Goal: Information Seeking & Learning: Learn about a topic

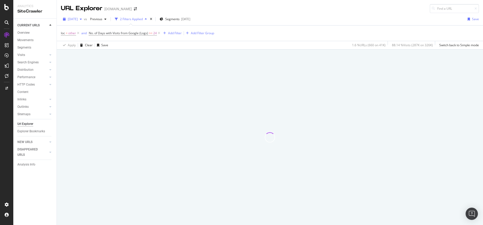
click at [84, 20] on div "button" at bounding box center [81, 19] width 6 height 3
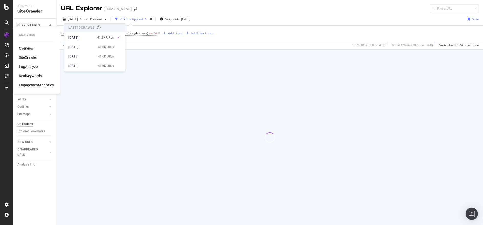
drag, startPoint x: 31, startPoint y: 47, endPoint x: 49, endPoint y: 46, distance: 18.4
click at [31, 47] on div "Overview" at bounding box center [26, 48] width 15 height 5
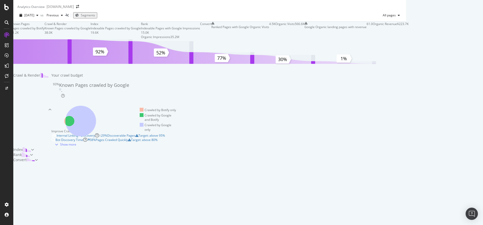
click at [406, 80] on div "Known Pages Pages crawled by Botify 41.2K Crawl & Render Known Pages crawled by…" at bounding box center [209, 92] width 392 height 141
click at [95, 133] on div "Internal Linking - Discovery" at bounding box center [75, 135] width 38 height 4
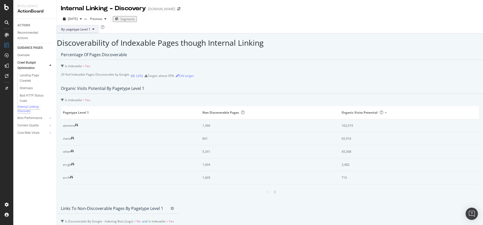
click at [94, 31] on icon at bounding box center [93, 29] width 2 height 3
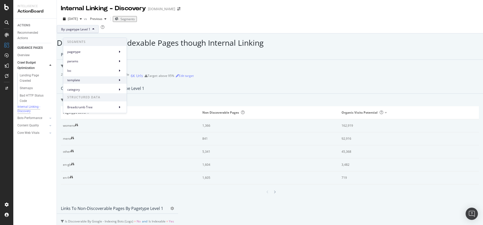
click at [90, 81] on span "template" at bounding box center [91, 80] width 48 height 5
click at [153, 82] on span "template Level 1" at bounding box center [145, 82] width 24 height 5
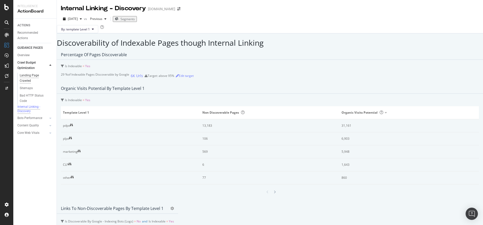
click at [29, 78] on div "Landing Page Crawled" at bounding box center [34, 78] width 29 height 11
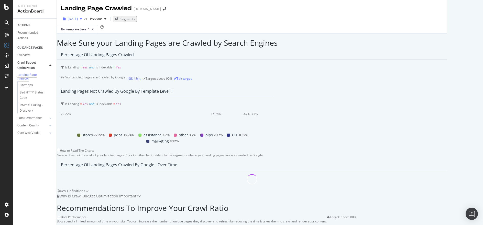
click at [84, 18] on div "button" at bounding box center [81, 18] width 6 height 3
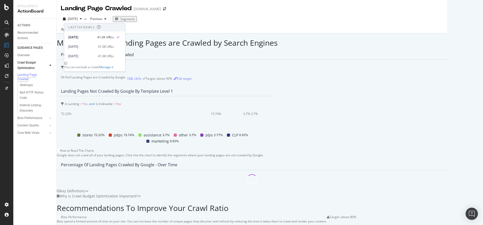
click at [183, 21] on div "2025 Sep. 8th vs Previous Segments" at bounding box center [252, 20] width 390 height 10
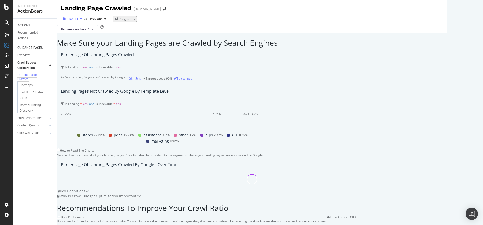
click at [84, 17] on div "[DATE]" at bounding box center [72, 19] width 23 height 8
click at [133, 33] on div "By: template Level 1" at bounding box center [252, 29] width 390 height 8
click at [35, 86] on link "Sitemaps" at bounding box center [36, 85] width 33 height 5
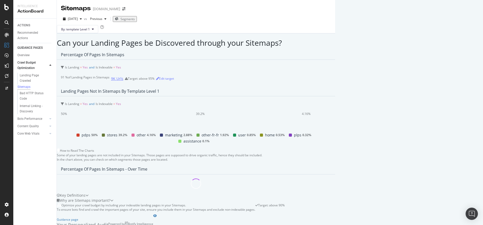
click at [111, 81] on div "9K Urls" at bounding box center [117, 78] width 12 height 5
click at [8, 7] on icon at bounding box center [6, 7] width 5 height 6
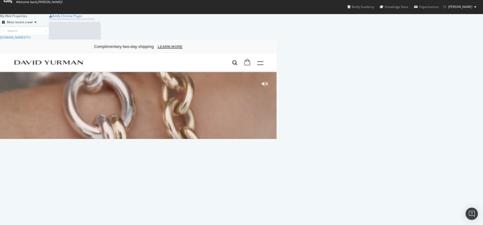
scroll to position [221, 475]
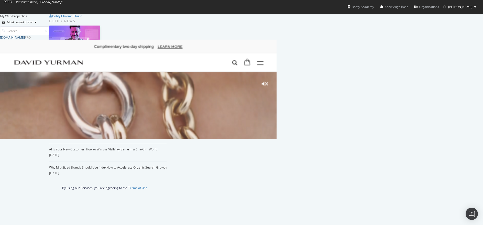
click at [25, 40] on div "[DOMAIN_NAME]" at bounding box center [12, 37] width 25 height 4
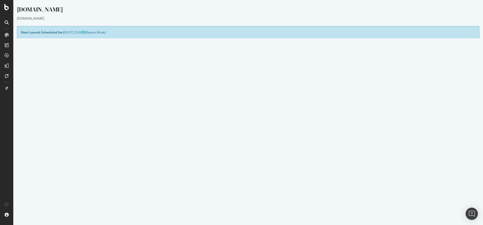
click at [249, 128] on p "View Crawl Settings" at bounding box center [248, 129] width 454 height 4
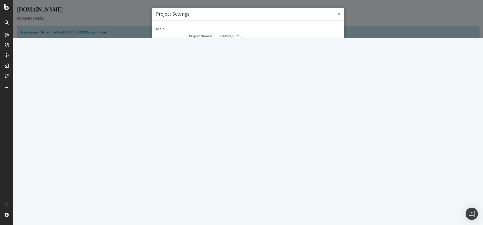
click at [337, 14] on span "×" at bounding box center [338, 13] width 3 height 7
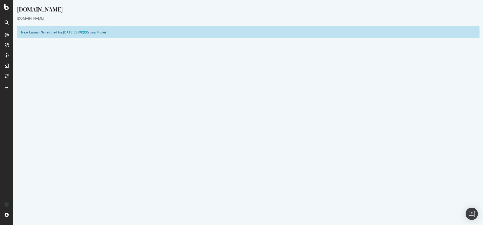
click at [263, 139] on link "Settings" at bounding box center [265, 137] width 12 height 4
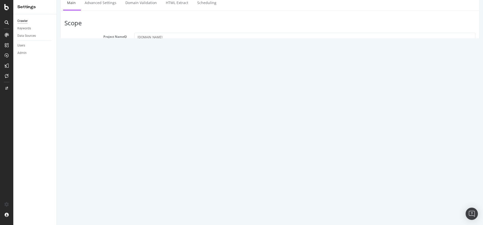
scroll to position [14, 0]
click at [93, 9] on link "Advanced Settings" at bounding box center [100, 5] width 39 height 14
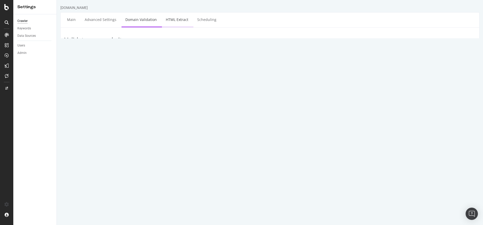
click at [171, 17] on link "HTML Extract" at bounding box center [177, 20] width 30 height 14
select select "exist"
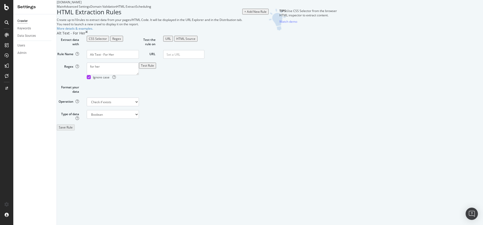
click at [151, 9] on div "Scheduling" at bounding box center [143, 6] width 16 height 4
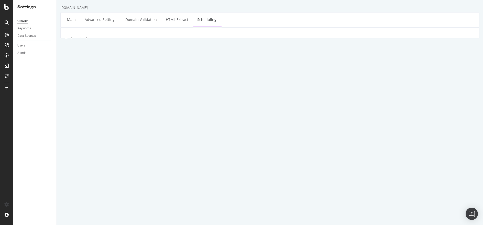
click at [5, 4] on div at bounding box center [6, 112] width 13 height 225
click at [5, 6] on icon at bounding box center [6, 7] width 5 height 6
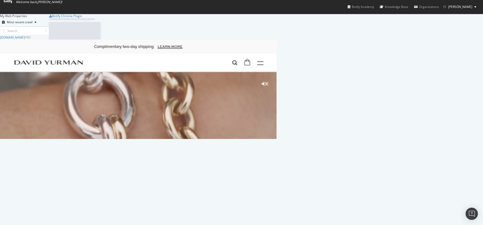
scroll to position [221, 475]
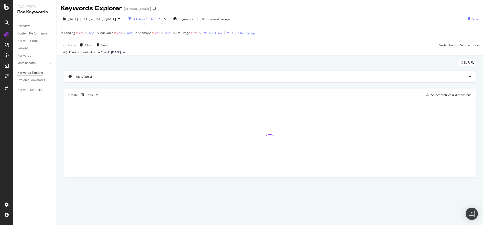
click at [146, 33] on span "In Sitemaps" at bounding box center [142, 33] width 17 height 4
click at [146, 44] on icon at bounding box center [146, 44] width 4 height 3
click at [144, 62] on span "No" at bounding box center [144, 62] width 4 height 4
click at [190, 54] on div "Apply" at bounding box center [191, 56] width 8 height 4
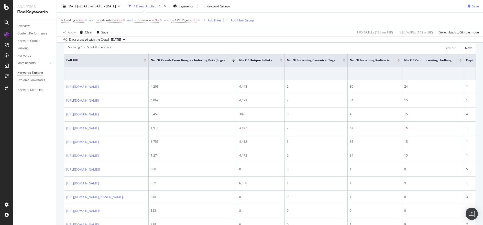
scroll to position [71, 0]
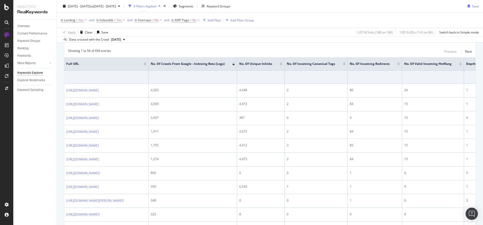
click at [144, 22] on span "In Sitemaps" at bounding box center [142, 20] width 17 height 4
click at [271, 50] on div "Showing 1 to 50 of 936 entries Previous Next" at bounding box center [269, 52] width 411 height 6
click at [465, 53] on div "Next" at bounding box center [468, 51] width 7 height 4
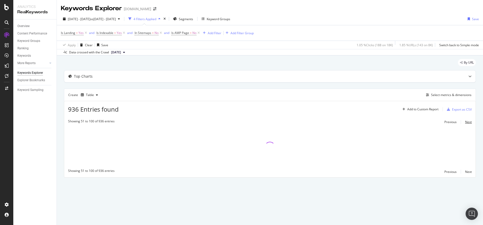
scroll to position [0, 0]
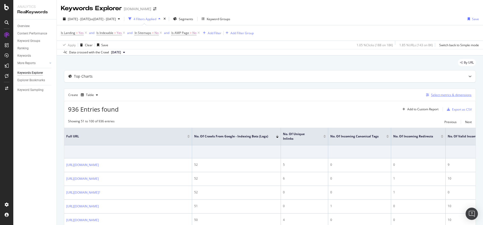
click at [444, 95] on div "Select metrics & dimensions" at bounding box center [451, 95] width 40 height 4
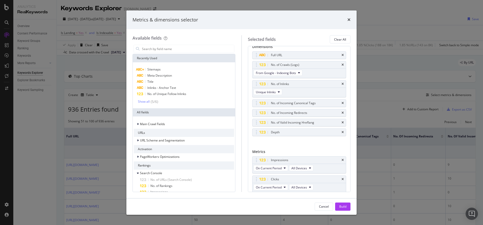
scroll to position [5, 0]
click at [340, 133] on div "Depth" at bounding box center [299, 133] width 94 height 7
click at [337, 131] on div "Depth" at bounding box center [299, 133] width 94 height 7
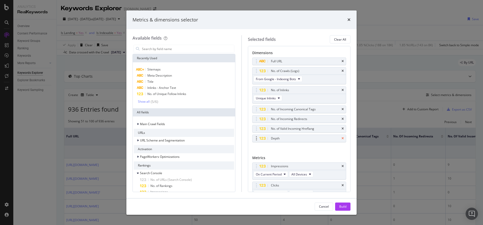
click at [341, 137] on icon "times" at bounding box center [342, 138] width 2 height 3
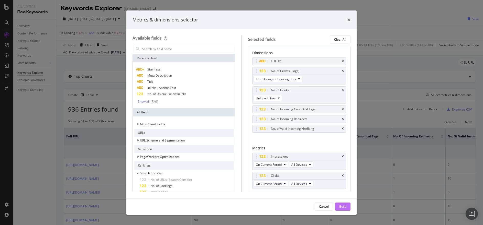
click at [344, 203] on div "Build" at bounding box center [342, 207] width 7 height 8
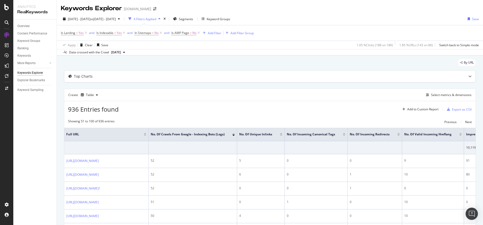
click at [468, 77] on icon at bounding box center [469, 76] width 3 height 3
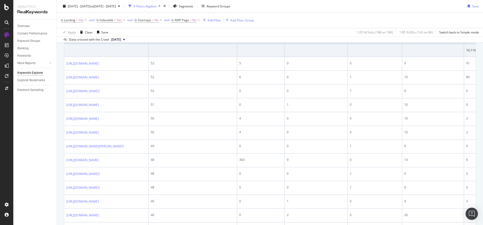
scroll to position [121, 0]
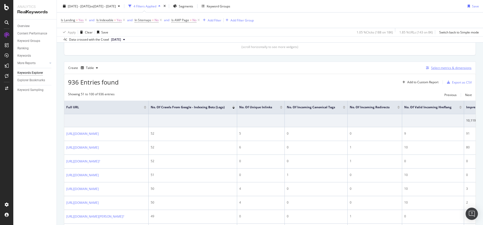
click at [444, 69] on div "Select metrics & dimensions" at bounding box center [451, 68] width 40 height 4
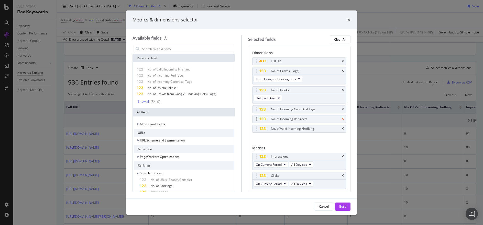
click at [341, 118] on icon "times" at bounding box center [342, 119] width 2 height 3
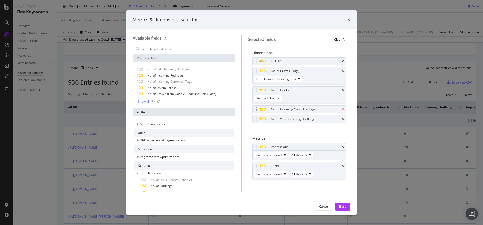
click at [341, 110] on icon "times" at bounding box center [342, 109] width 2 height 3
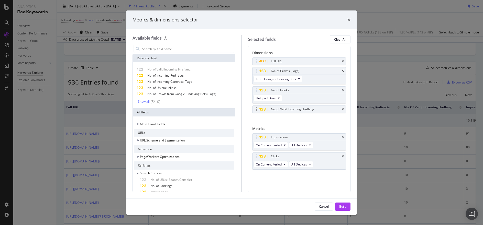
click at [340, 109] on div "No. of Valid Incoming Hreflang" at bounding box center [299, 109] width 94 height 7
click at [343, 108] on icon "times" at bounding box center [342, 109] width 2 height 3
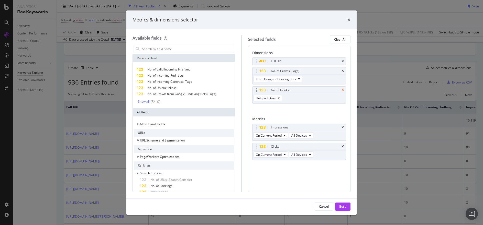
click at [343, 89] on icon "times" at bounding box center [342, 90] width 2 height 3
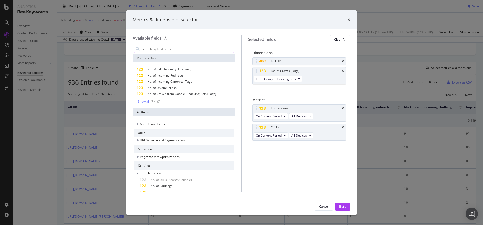
click at [171, 50] on input "modal" at bounding box center [187, 49] width 93 height 8
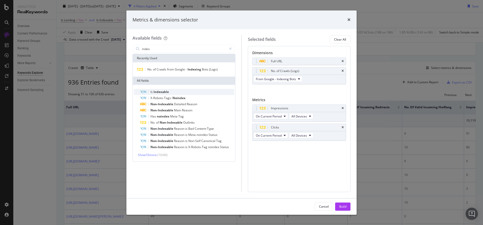
click at [173, 91] on div "Is Indexable" at bounding box center [187, 92] width 94 height 6
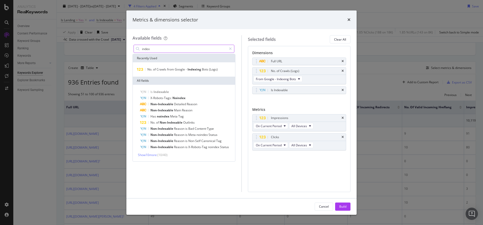
click at [202, 49] on input "index" at bounding box center [183, 49] width 85 height 8
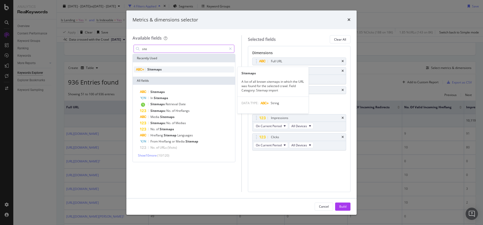
type input "site"
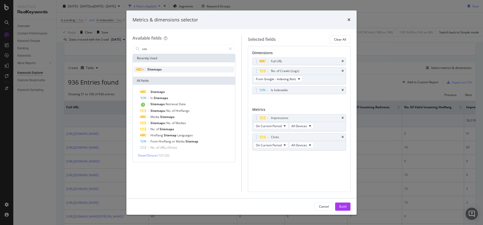
click at [192, 70] on div "Sitemaps" at bounding box center [184, 69] width 100 height 6
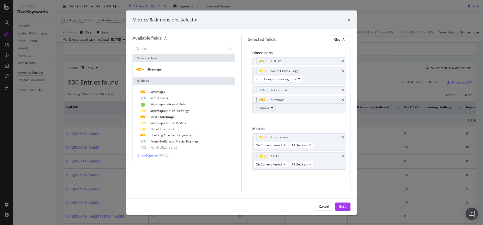
click at [272, 108] on icon "modal" at bounding box center [272, 107] width 2 height 3
click at [307, 115] on div "Full URL No. of Crawls (Logs) From Google - Indexing Bots Is Indexable Sitemaps…" at bounding box center [299, 91] width 94 height 67
click at [344, 205] on div "Build" at bounding box center [342, 207] width 7 height 4
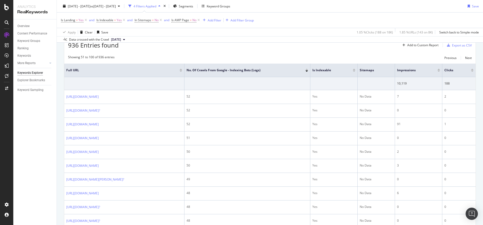
scroll to position [154, 0]
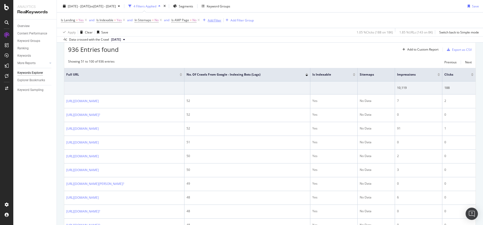
click at [217, 18] on div "Add Filter" at bounding box center [215, 20] width 14 height 4
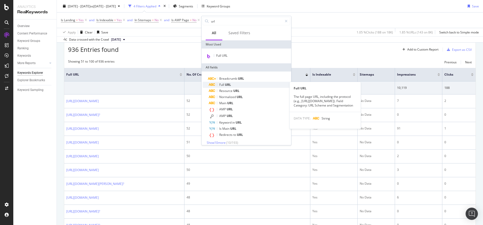
type input "url"
click at [239, 85] on div "Full URL" at bounding box center [249, 85] width 81 height 6
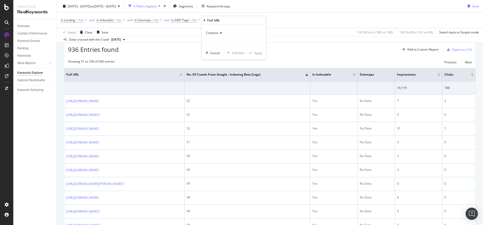
click at [220, 32] on icon at bounding box center [220, 32] width 4 height 3
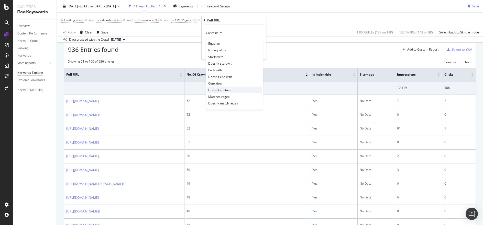
click at [225, 88] on span "Doesn't contain" at bounding box center [219, 90] width 22 height 4
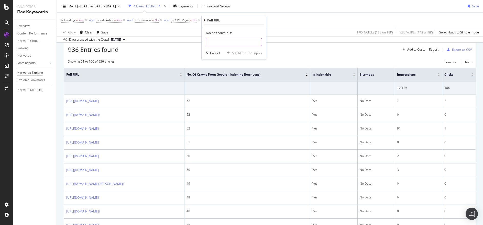
click at [233, 42] on input "text" at bounding box center [234, 42] width 56 height 8
type input "account"
click at [260, 52] on div "Apply" at bounding box center [258, 53] width 8 height 4
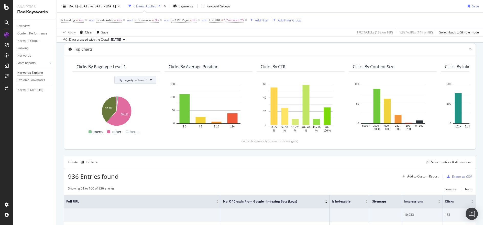
click at [149, 80] on button "By: pagetype Level 1" at bounding box center [135, 80] width 42 height 8
click at [147, 100] on div "Select a Segment" at bounding box center [146, 98] width 63 height 8
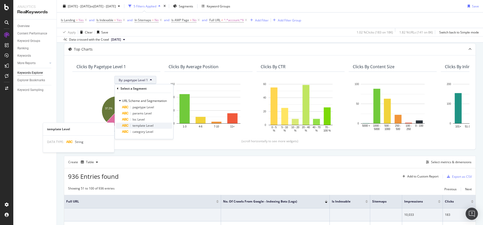
click at [152, 126] on span "template Level" at bounding box center [142, 125] width 21 height 4
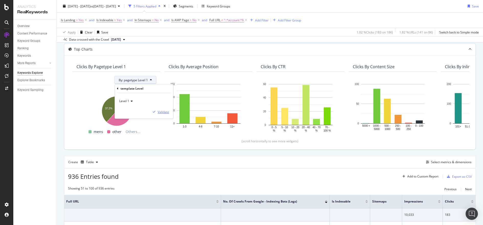
drag, startPoint x: 162, startPoint y: 110, endPoint x: 164, endPoint y: 111, distance: 2.8
click at [162, 110] on div "Validate" at bounding box center [163, 112] width 12 height 4
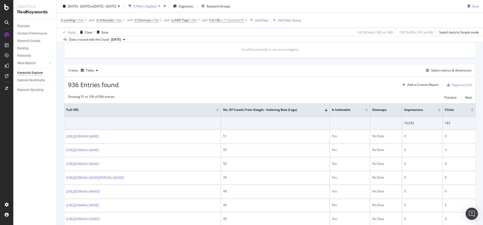
scroll to position [110, 0]
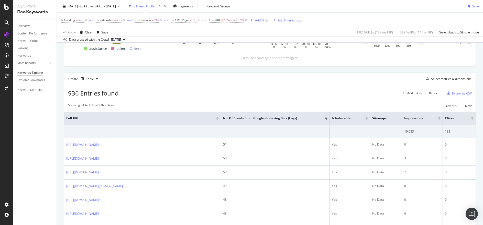
click at [471, 118] on div at bounding box center [472, 118] width 3 height 3
click at [471, 119] on div at bounding box center [472, 119] width 3 height 1
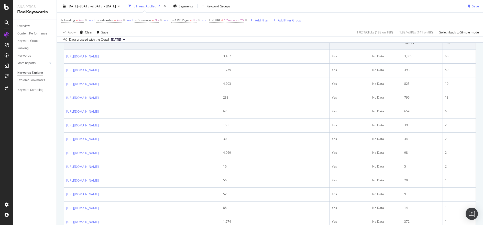
scroll to position [200, 0]
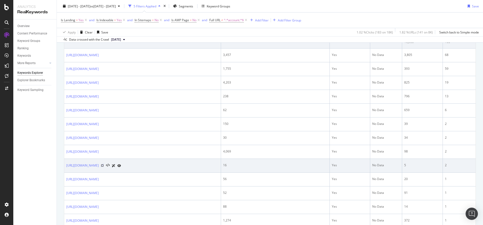
click at [104, 167] on icon at bounding box center [102, 165] width 3 height 3
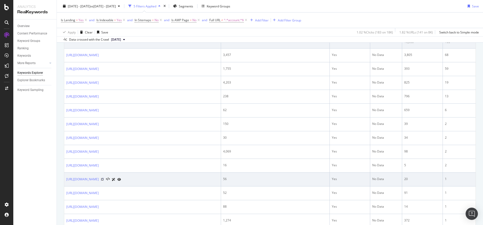
click at [104, 181] on icon at bounding box center [102, 179] width 3 height 3
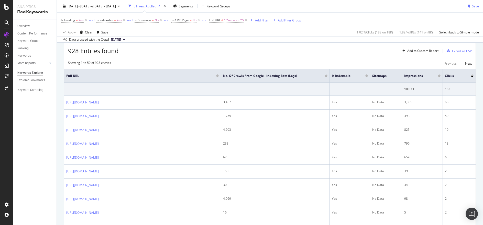
scroll to position [189, 0]
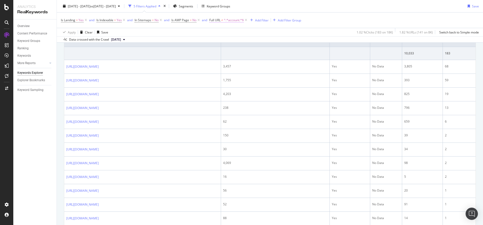
click at [225, 20] on span "^.*account.*$" at bounding box center [234, 20] width 20 height 7
click at [239, 32] on icon at bounding box center [238, 32] width 4 height 3
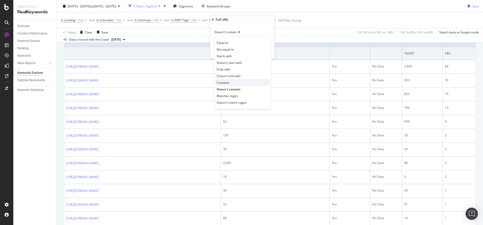
click at [242, 82] on div "Contains" at bounding box center [242, 82] width 55 height 7
click at [237, 41] on input "account" at bounding box center [238, 41] width 48 height 8
type input "stories"
click at [264, 50] on div "Apply" at bounding box center [266, 52] width 8 height 4
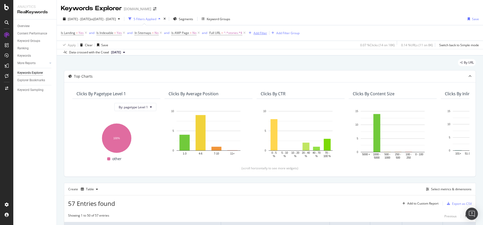
click at [259, 35] on div "Add Filter" at bounding box center [260, 33] width 14 height 4
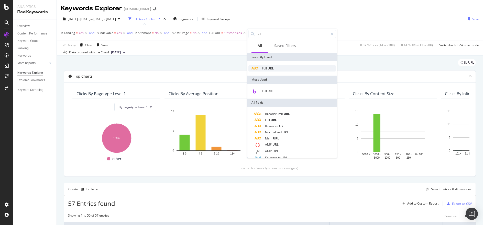
click at [265, 70] on span "Full" at bounding box center [265, 68] width 6 height 4
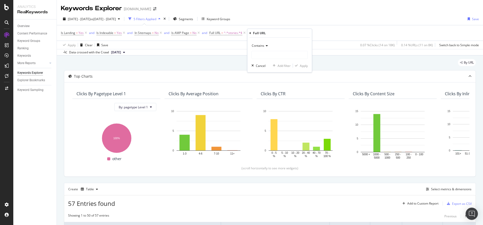
click at [267, 45] on icon at bounding box center [266, 45] width 4 height 3
click at [276, 101] on span "Doesn't contain" at bounding box center [265, 103] width 22 height 4
click at [285, 54] on input "text" at bounding box center [280, 55] width 56 height 8
type input "?"
click at [303, 69] on div "Doesn't contain ? Cancel Add filter Apply" at bounding box center [279, 55] width 64 height 35
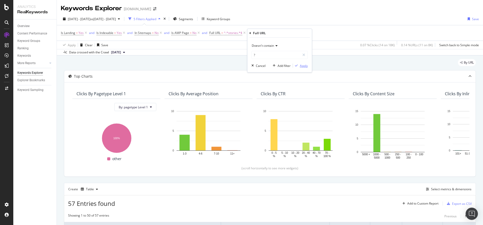
click at [305, 66] on div "Apply" at bounding box center [304, 66] width 8 height 4
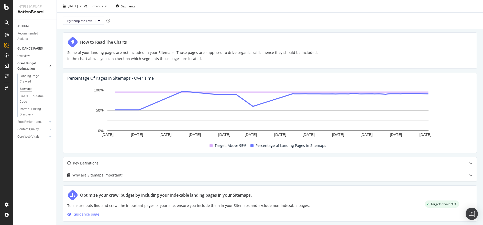
scroll to position [101, 0]
click at [32, 108] on div "Internal Linking - Discovery" at bounding box center [34, 112] width 29 height 11
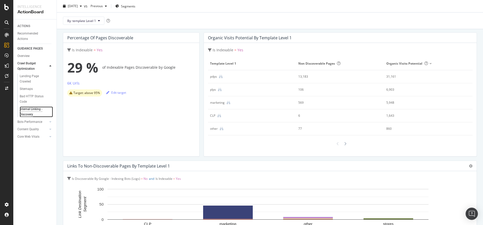
scroll to position [26, 0]
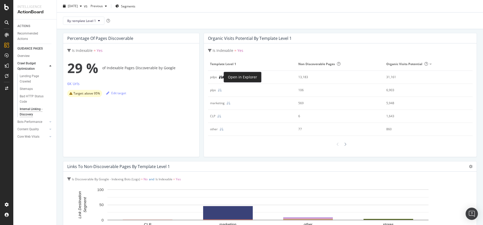
click at [219, 78] on icon at bounding box center [221, 77] width 4 height 4
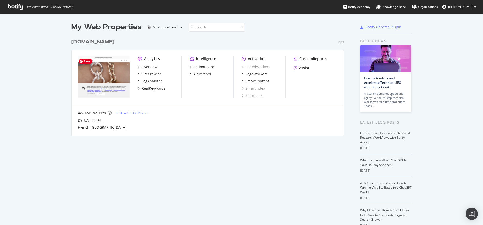
scroll to position [221, 475]
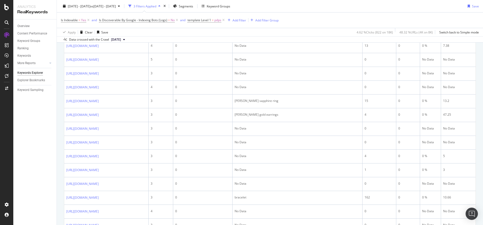
scroll to position [65, 0]
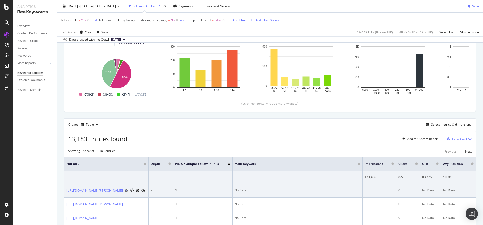
click at [128, 192] on icon at bounding box center [126, 190] width 3 height 3
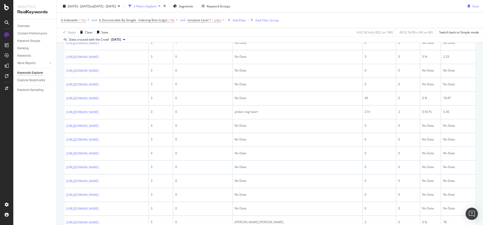
scroll to position [298, 0]
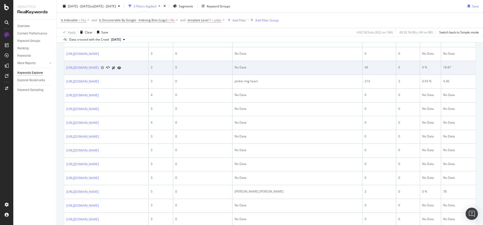
click at [104, 69] on icon at bounding box center [102, 67] width 3 height 3
